Goal: Browse casually: Explore the website without a specific task or goal

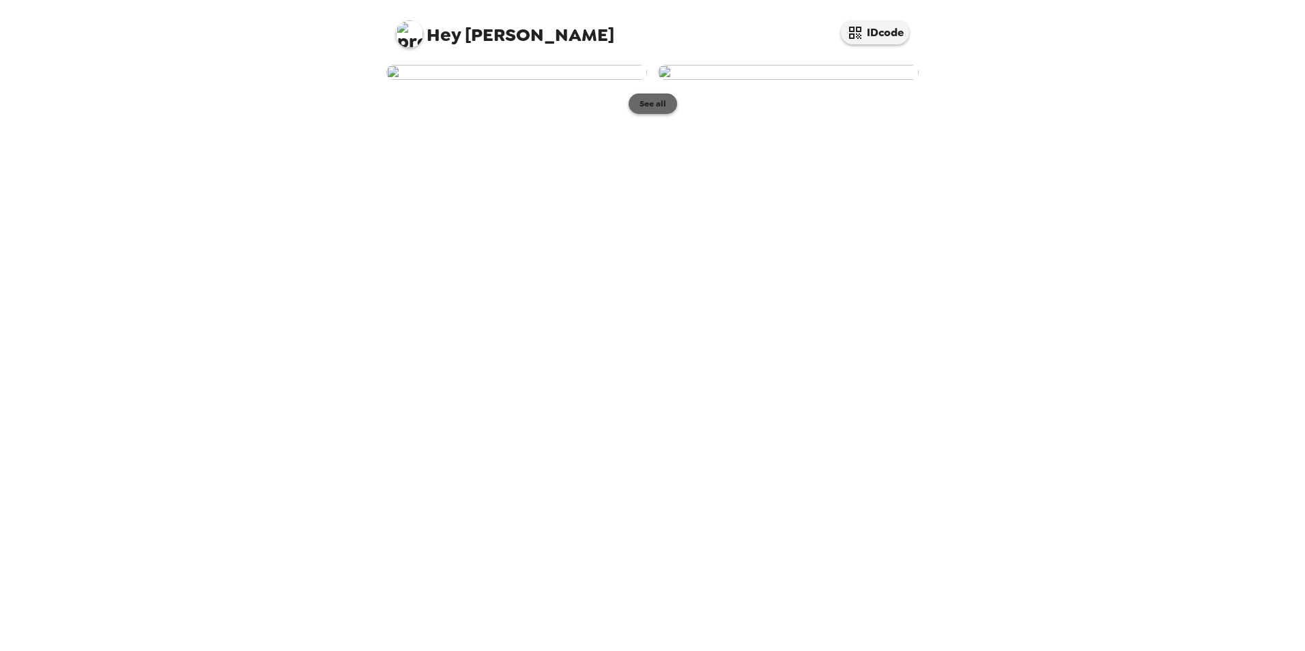
click at [651, 114] on button "See all" at bounding box center [652, 103] width 48 height 20
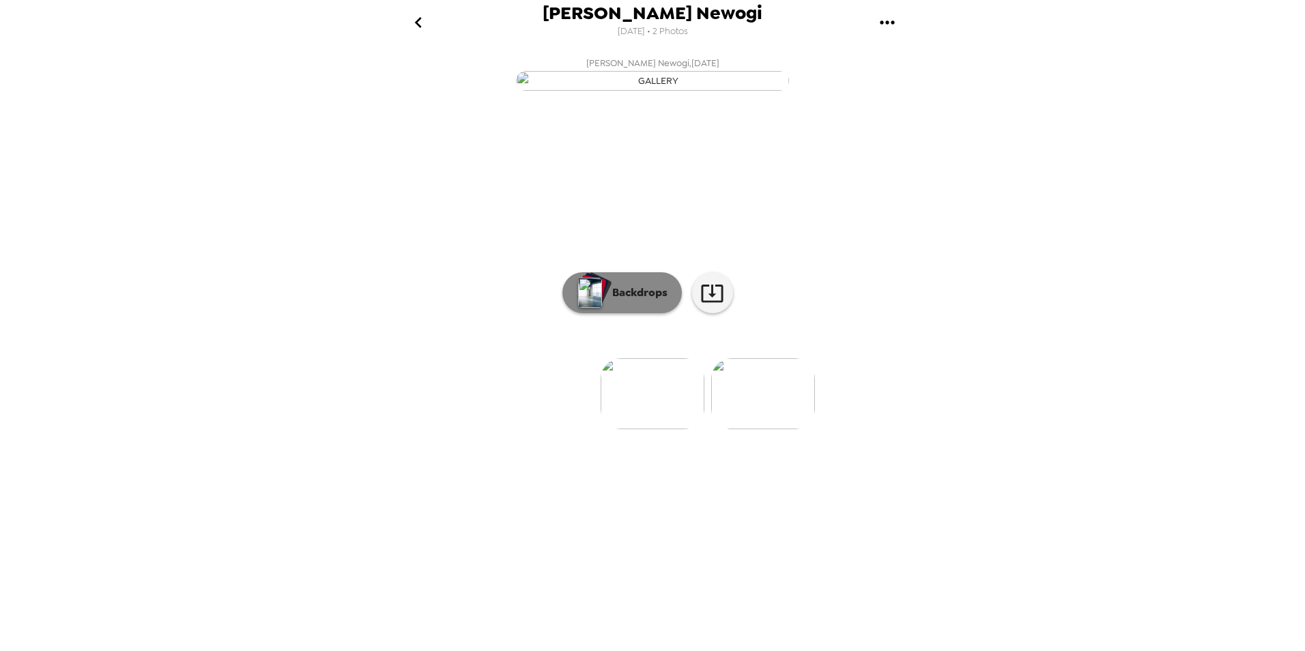
click at [597, 308] on img "button" at bounding box center [590, 293] width 24 height 30
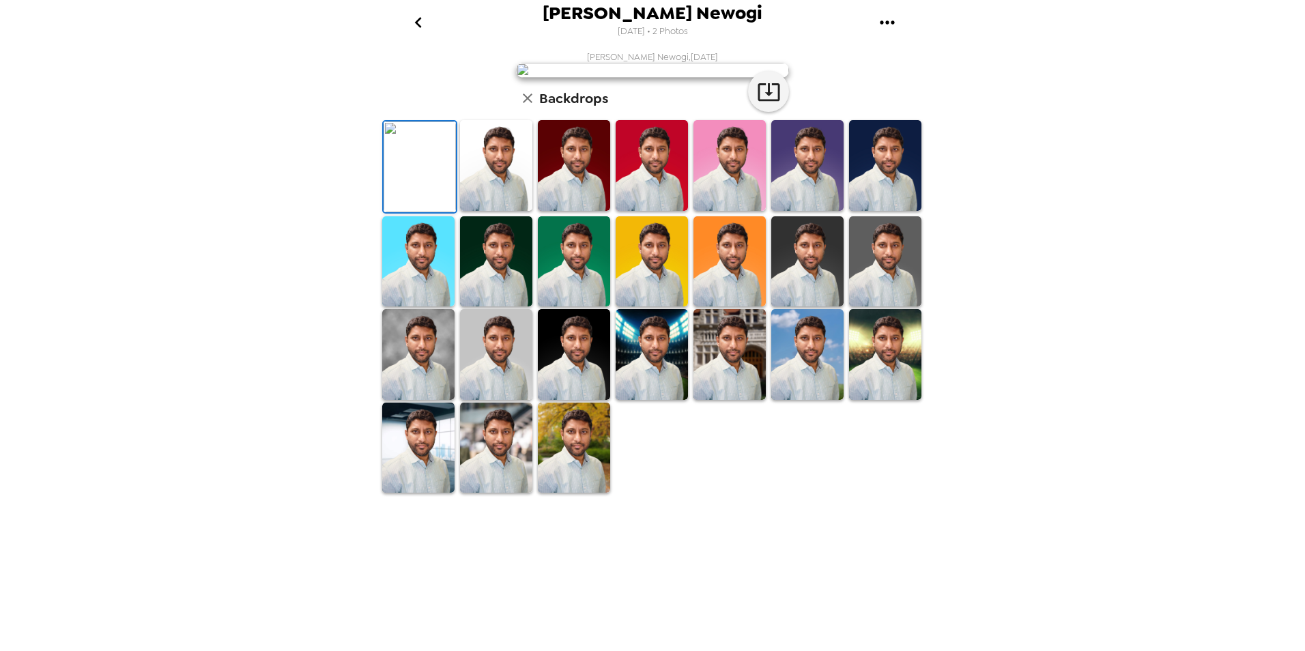
scroll to position [136, 0]
click at [868, 400] on img at bounding box center [885, 354] width 72 height 91
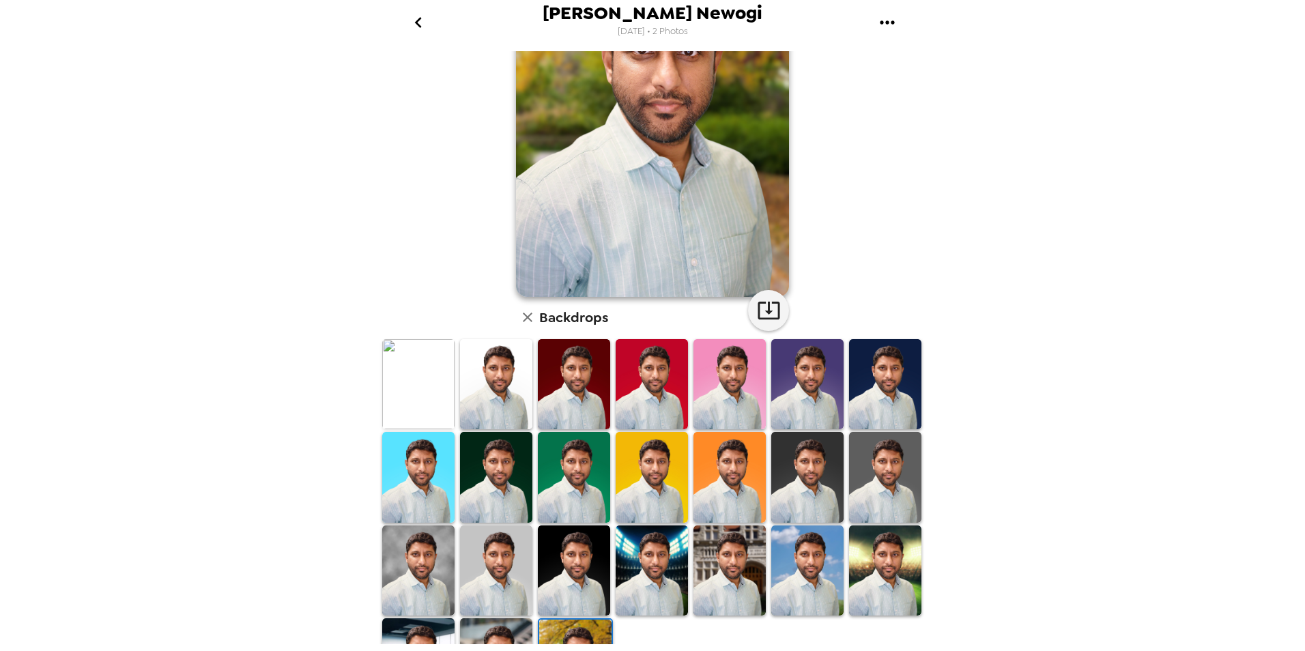
scroll to position [0, 0]
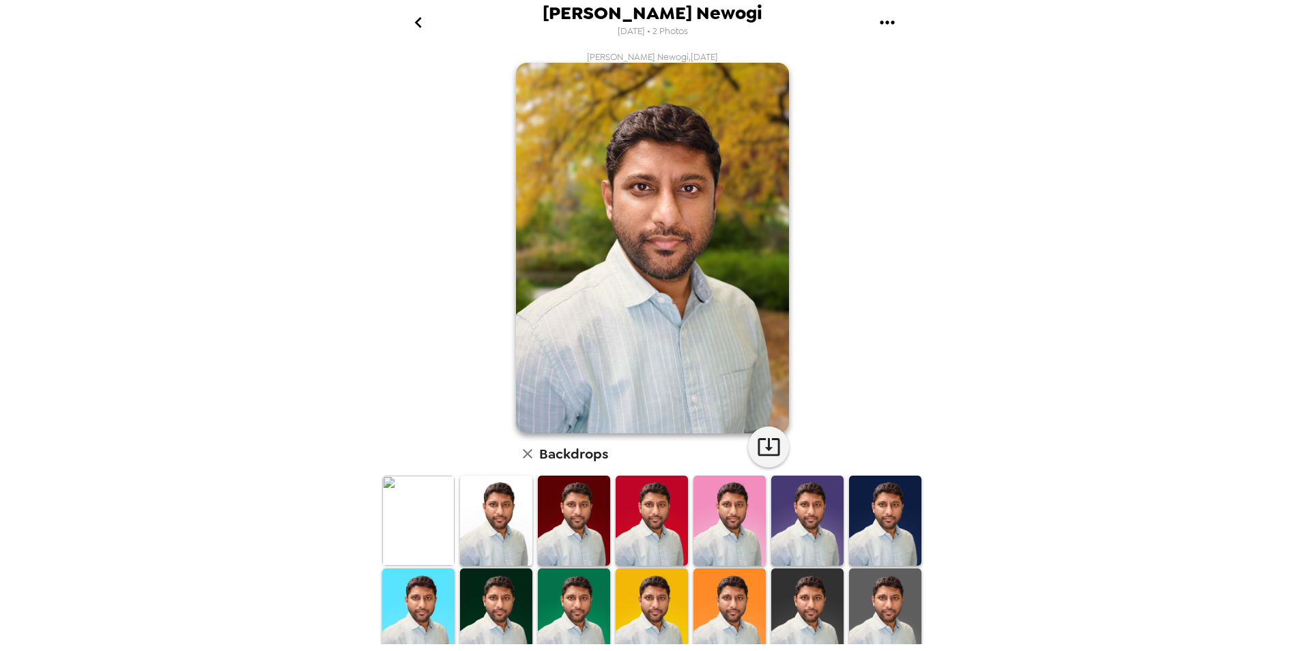
click at [510, 598] on img at bounding box center [496, 613] width 72 height 91
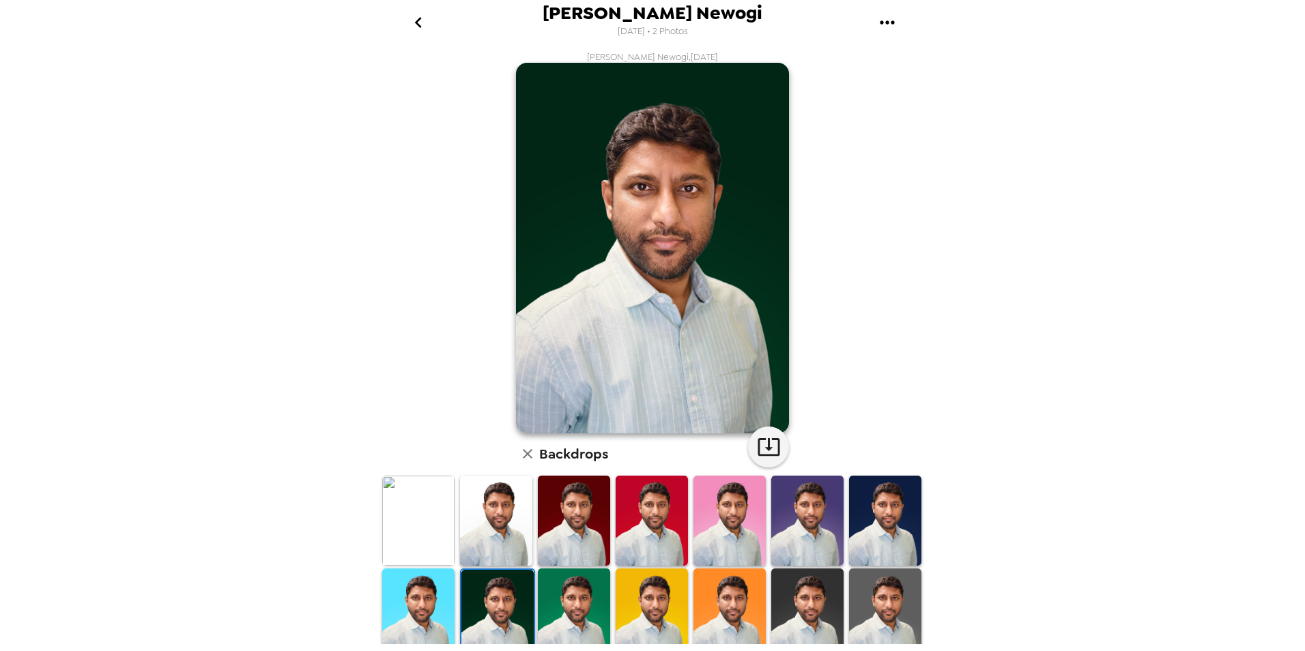
click at [414, 527] on img at bounding box center [418, 521] width 72 height 91
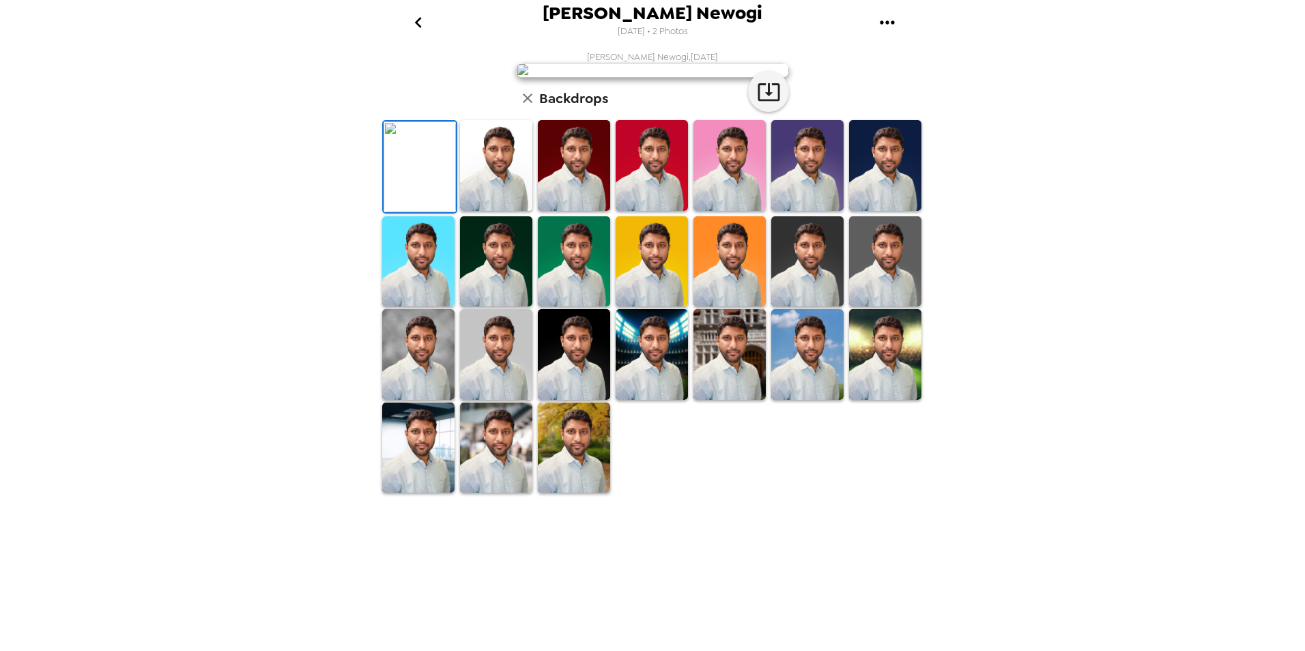
click at [504, 211] on img at bounding box center [496, 165] width 72 height 91
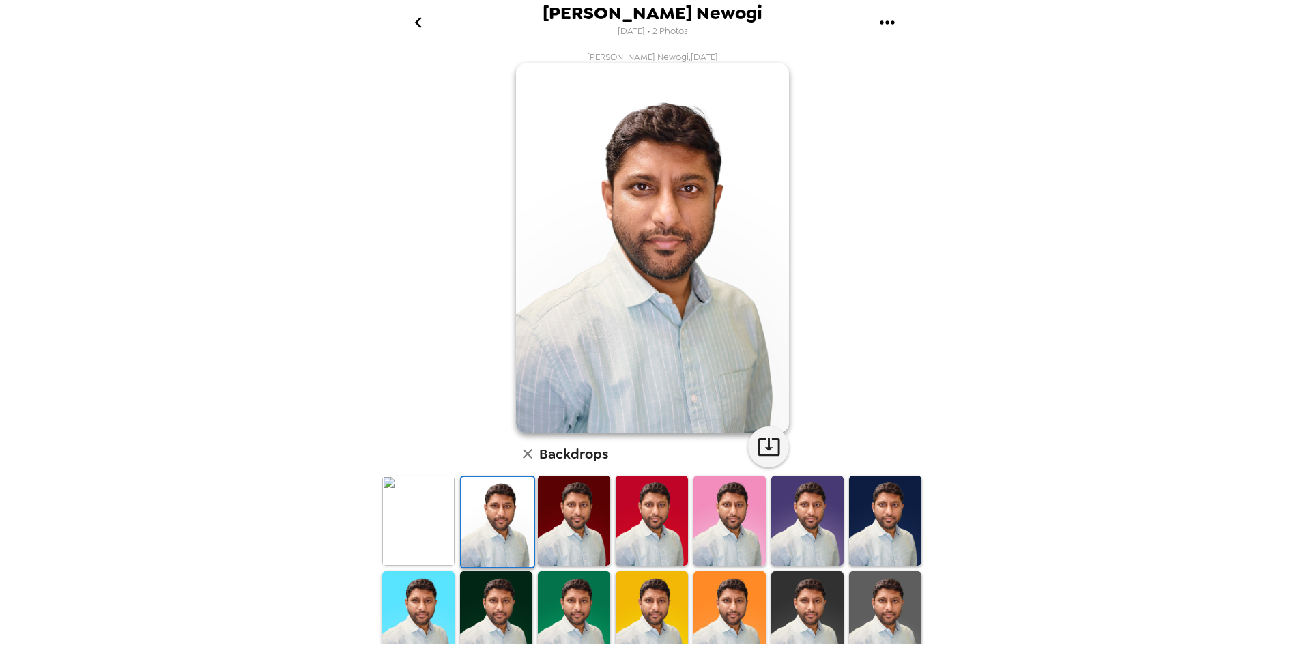
click at [569, 534] on img at bounding box center [574, 521] width 72 height 91
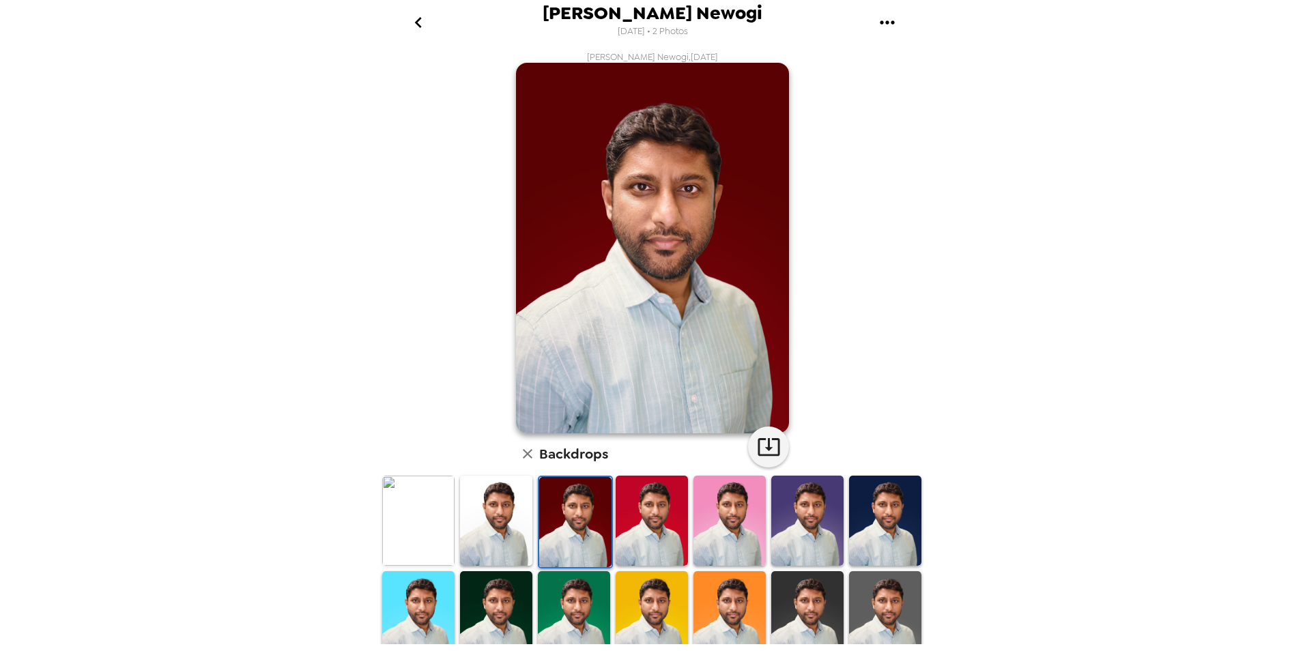
drag, startPoint x: 648, startPoint y: 549, endPoint x: 667, endPoint y: 546, distance: 19.3
click at [648, 548] on img at bounding box center [652, 521] width 72 height 91
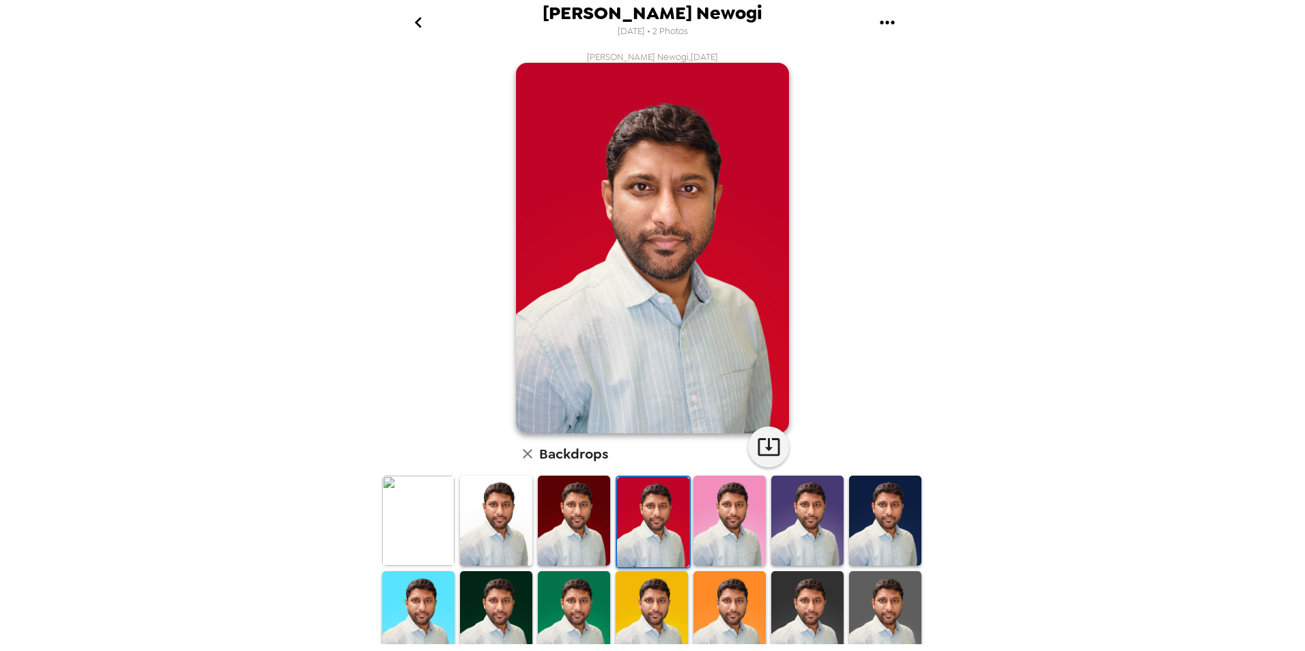
click at [717, 542] on img at bounding box center [729, 521] width 72 height 91
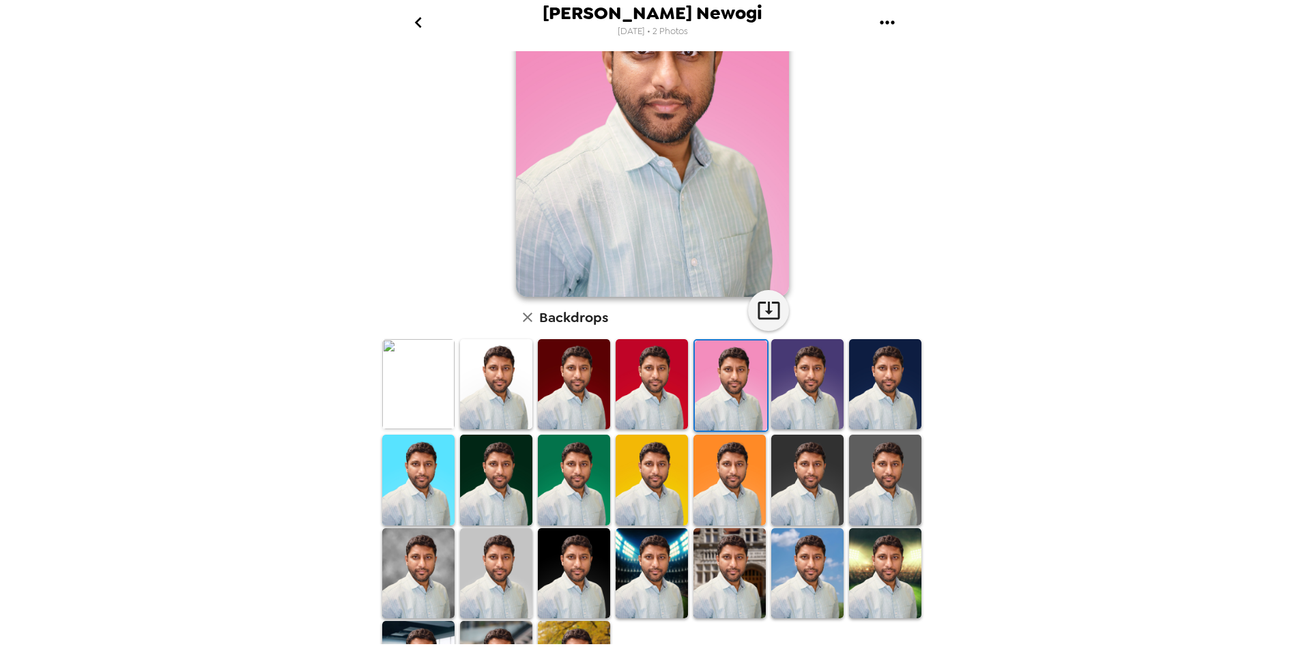
scroll to position [198, 0]
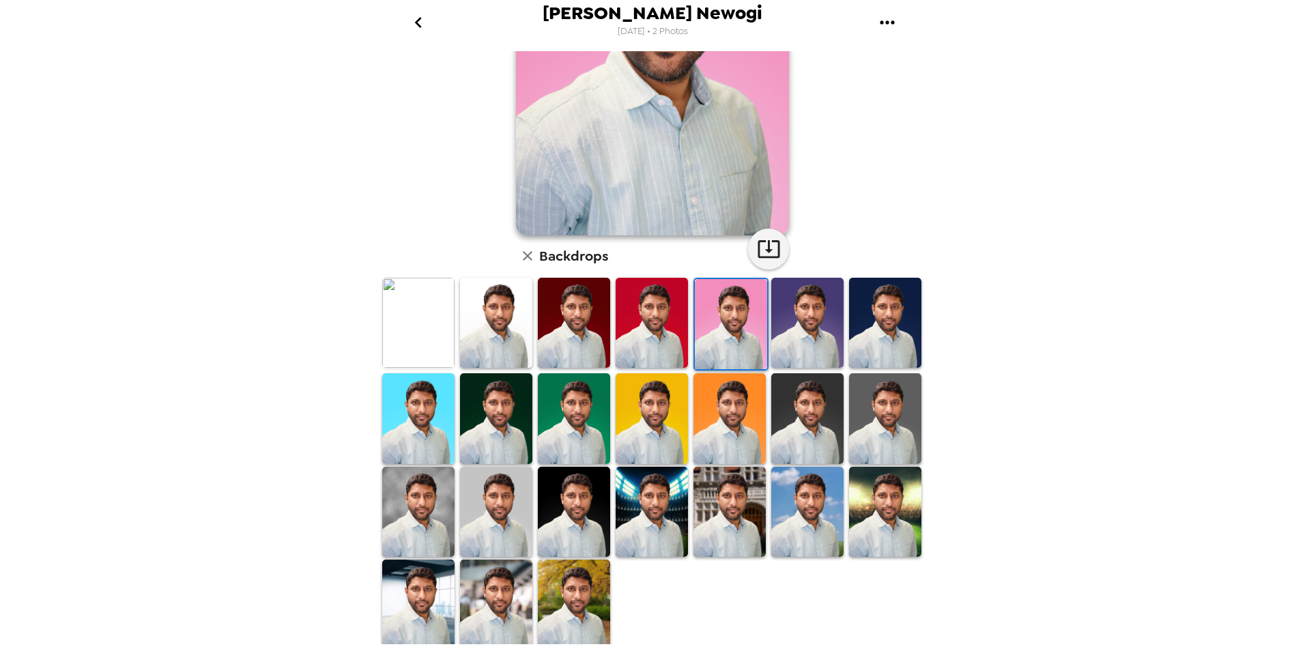
click at [497, 598] on img at bounding box center [496, 605] width 72 height 91
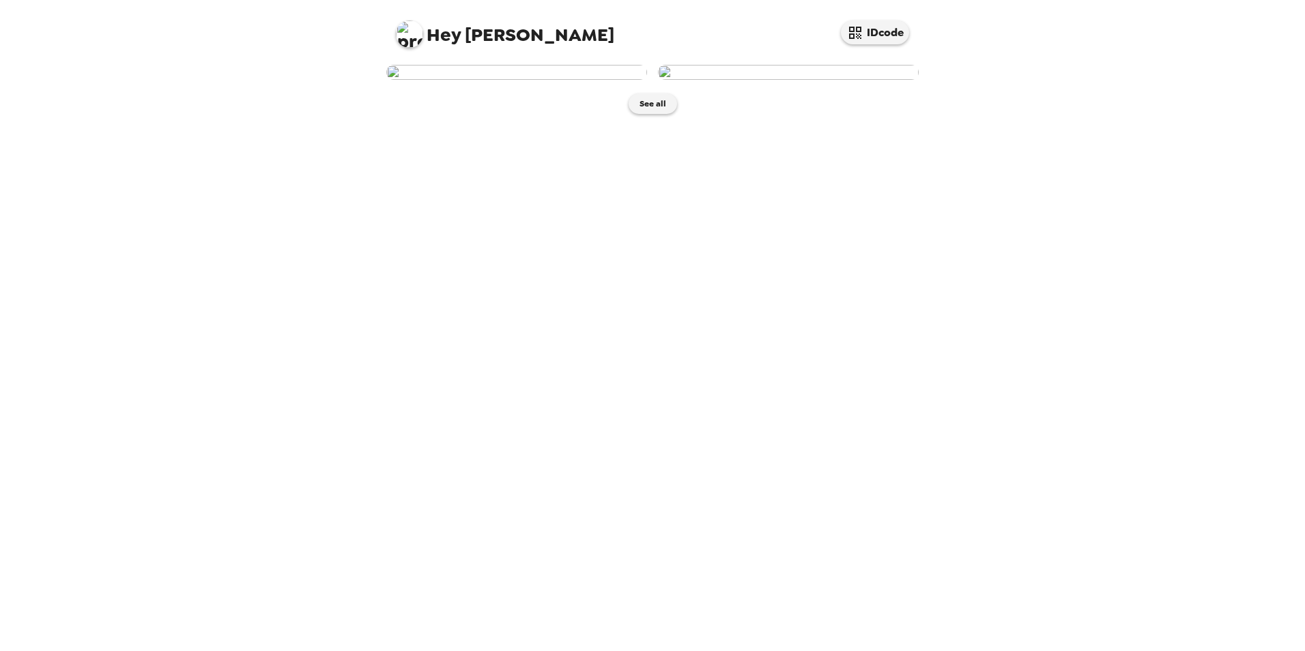
click at [410, 35] on img at bounding box center [409, 33] width 27 height 27
click at [437, 114] on span "Log Out" at bounding box center [424, 115] width 34 height 12
